Goal: Information Seeking & Learning: Learn about a topic

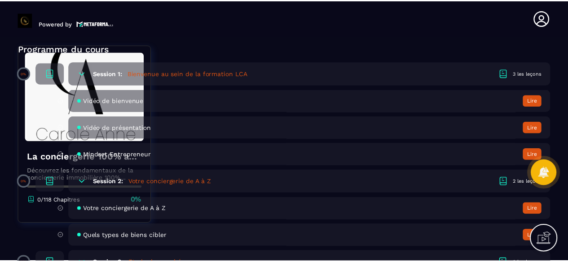
scroll to position [314, 0]
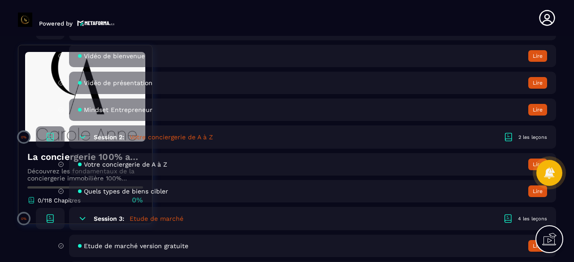
click at [536, 112] on button "Lire" at bounding box center [538, 110] width 19 height 12
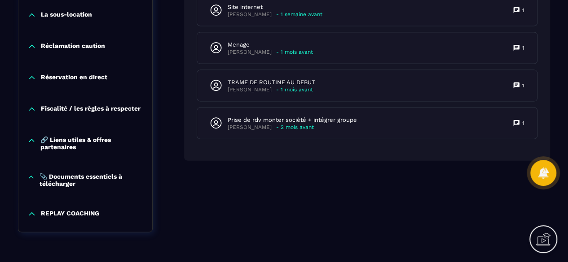
scroll to position [925, 0]
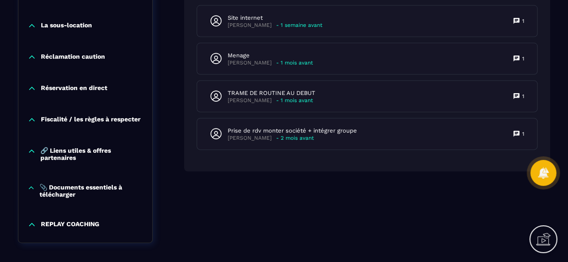
click at [83, 119] on div "Fiscalité / les règles à respecter" at bounding box center [85, 122] width 134 height 31
click at [31, 122] on icon at bounding box center [31, 120] width 5 height 3
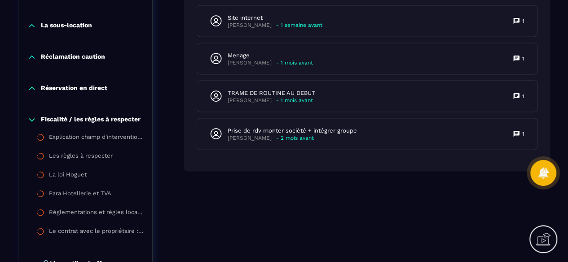
click at [32, 100] on div "Réservation en direct" at bounding box center [85, 90] width 134 height 31
click at [31, 93] on icon at bounding box center [31, 88] width 9 height 9
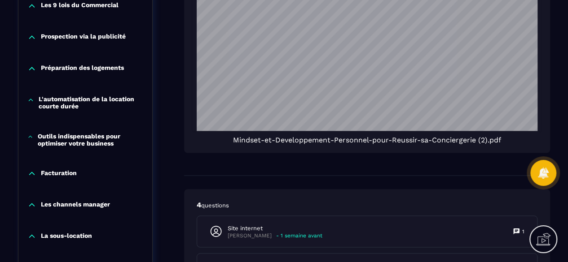
scroll to position [701, 0]
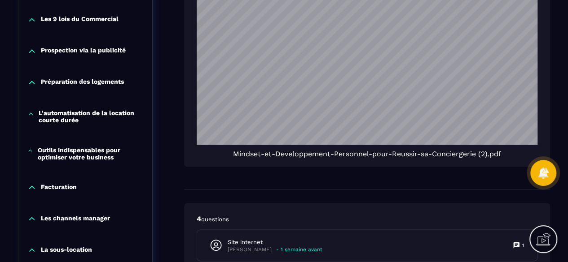
click at [29, 118] on icon at bounding box center [30, 113] width 7 height 9
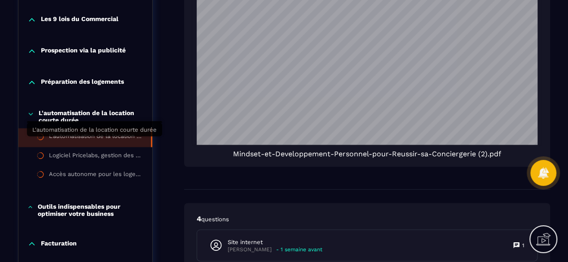
click at [79, 141] on div "L'automatisation de la location courte durée" at bounding box center [95, 138] width 93 height 10
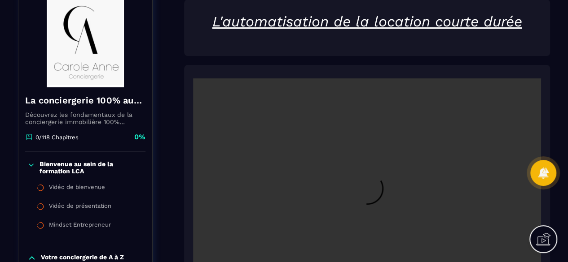
scroll to position [135, 0]
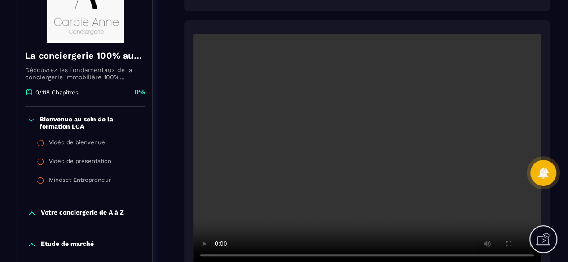
click at [439, 152] on video at bounding box center [367, 150] width 348 height 232
click at [270, 188] on video at bounding box center [367, 150] width 348 height 232
click at [356, 163] on video at bounding box center [367, 150] width 348 height 232
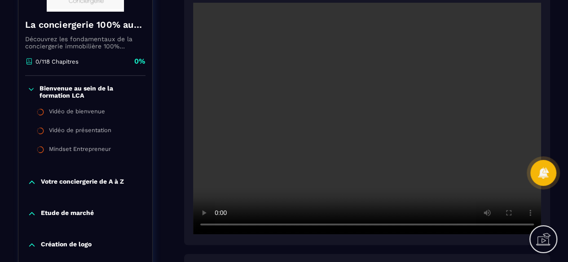
scroll to position [179, 0]
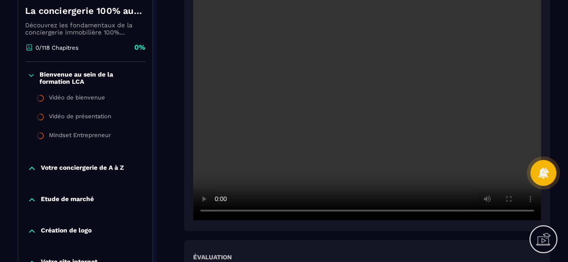
click at [115, 170] on p "Votre conciergerie de A à Z" at bounding box center [82, 168] width 83 height 9
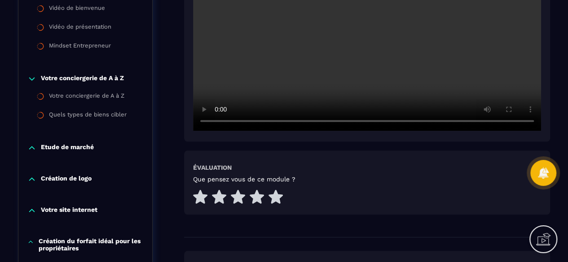
scroll to position [314, 0]
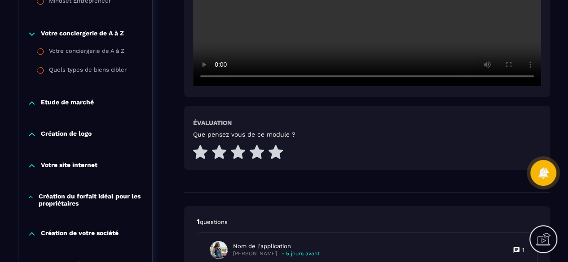
click at [118, 133] on div "Création de logo" at bounding box center [85, 134] width 134 height 9
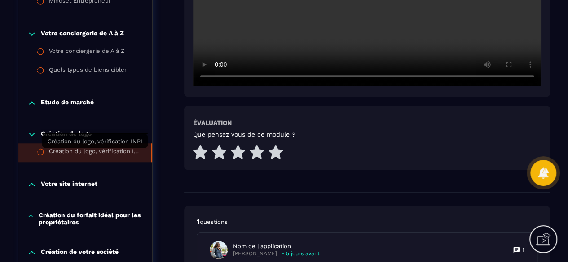
click at [121, 157] on div "Création du logo, vérification INPI" at bounding box center [95, 153] width 93 height 10
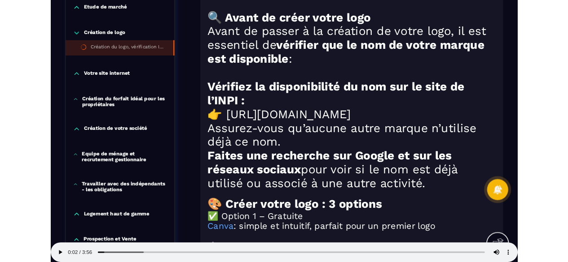
scroll to position [637, 0]
